Goal: Navigation & Orientation: Find specific page/section

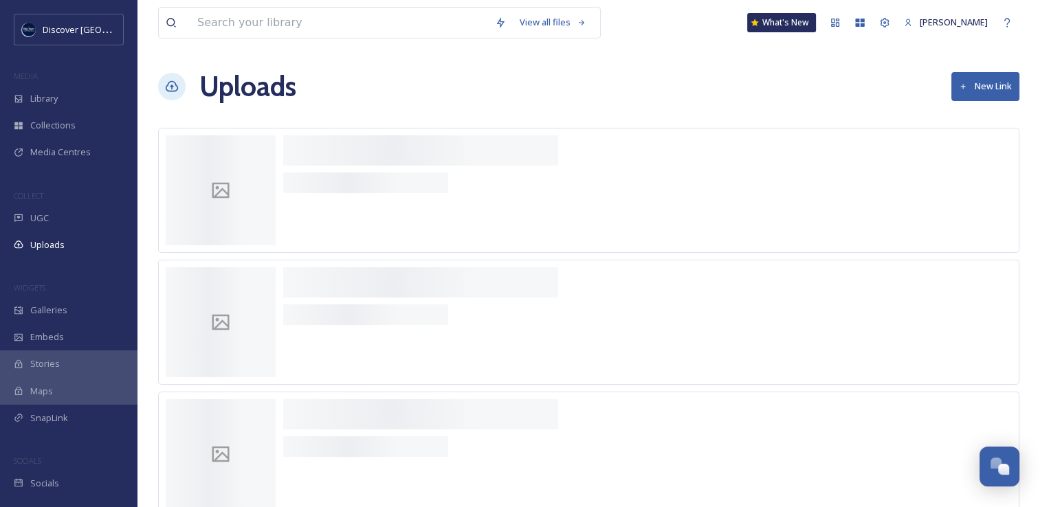
scroll to position [3562, 0]
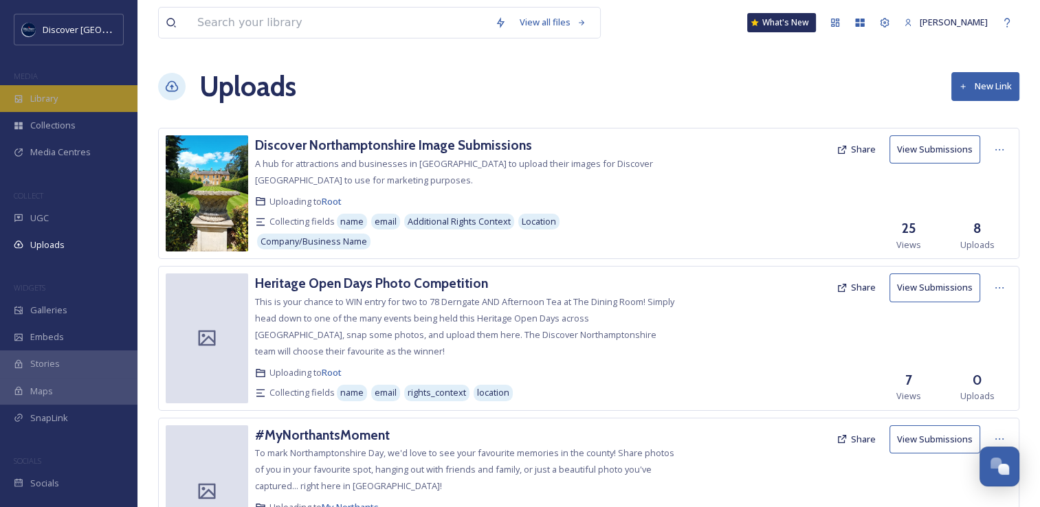
click at [61, 103] on div "Library" at bounding box center [69, 98] width 138 height 27
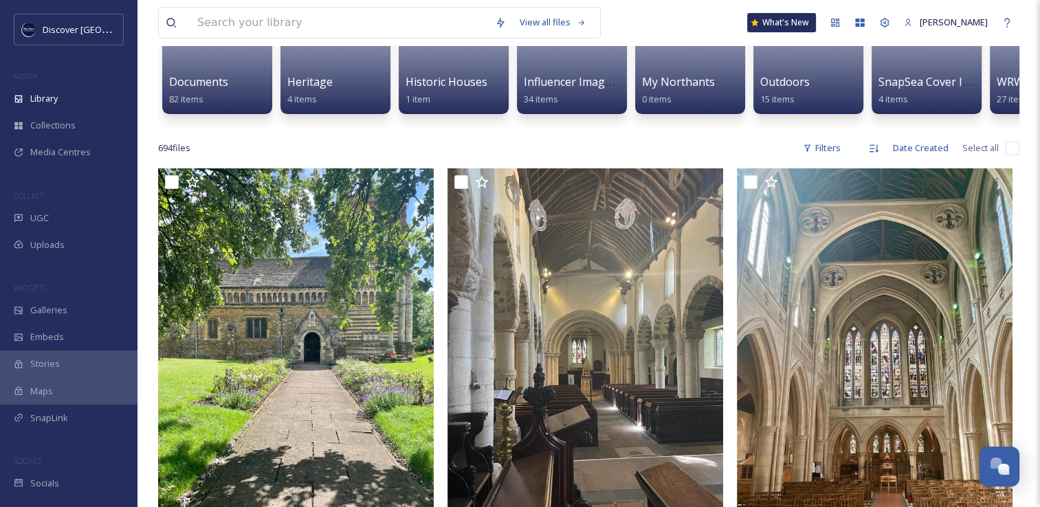
scroll to position [206, 0]
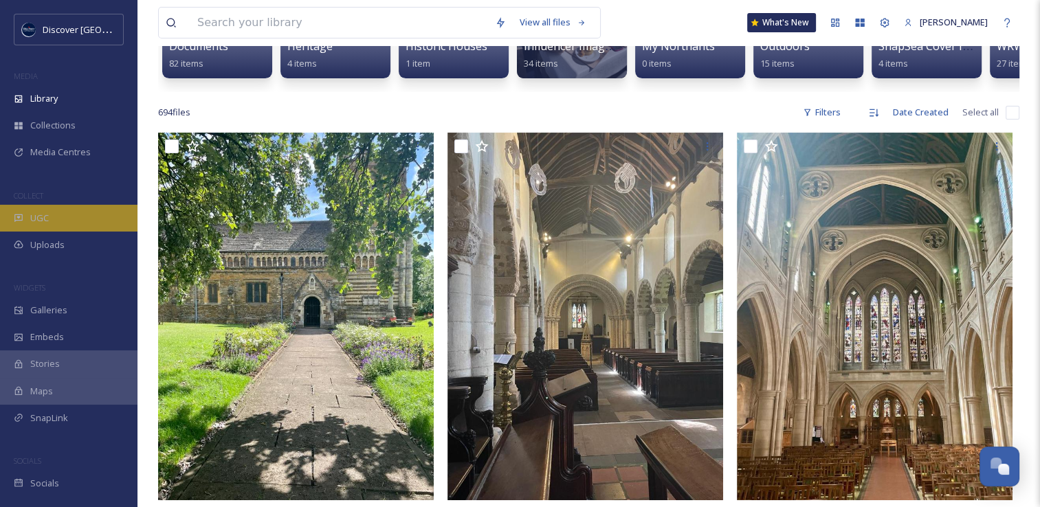
click at [32, 216] on span "UGC" at bounding box center [39, 218] width 19 height 13
